Goal: Find specific page/section: Find specific page/section

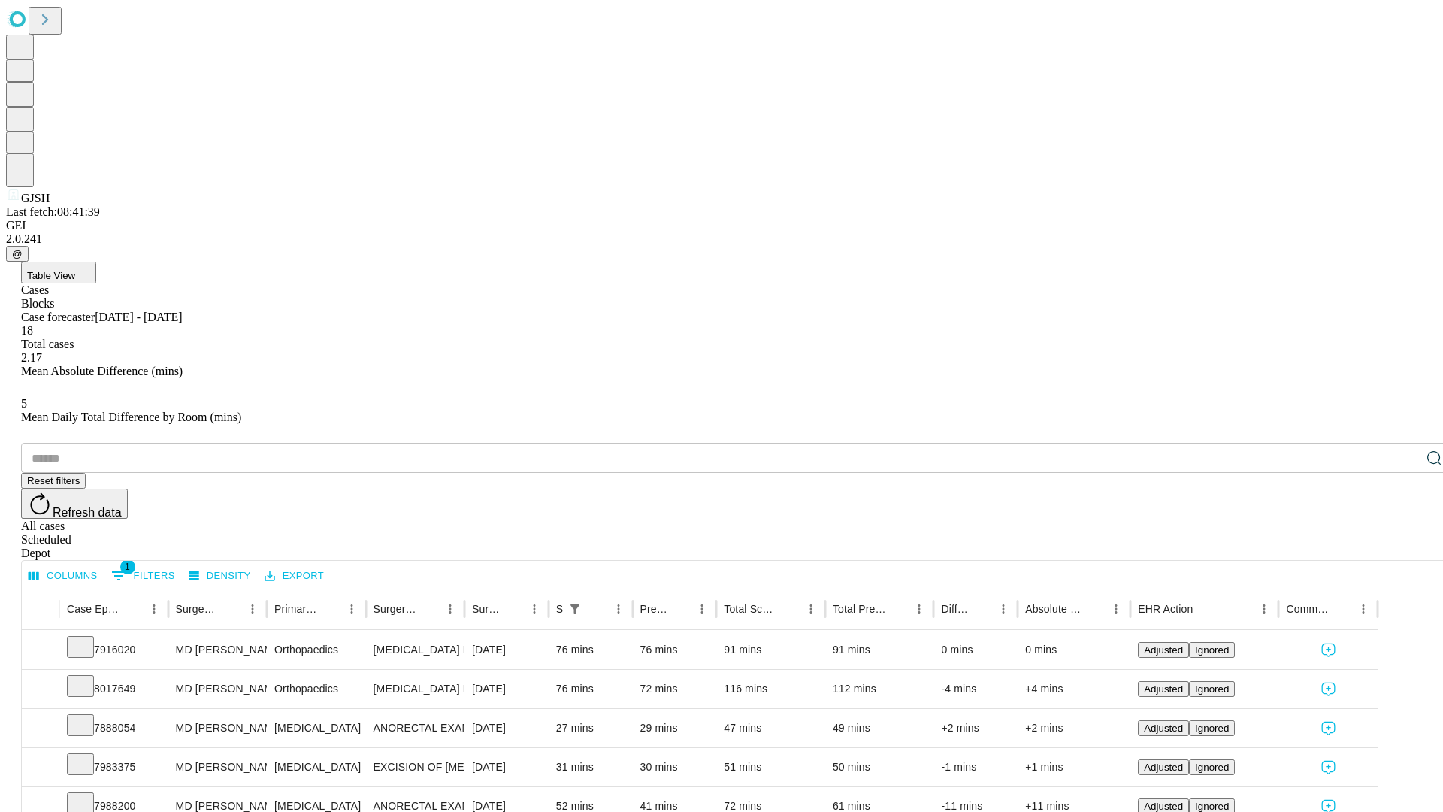
click at [1346, 533] on div "Scheduled" at bounding box center [736, 540] width 1431 height 14
